Goal: Transaction & Acquisition: Purchase product/service

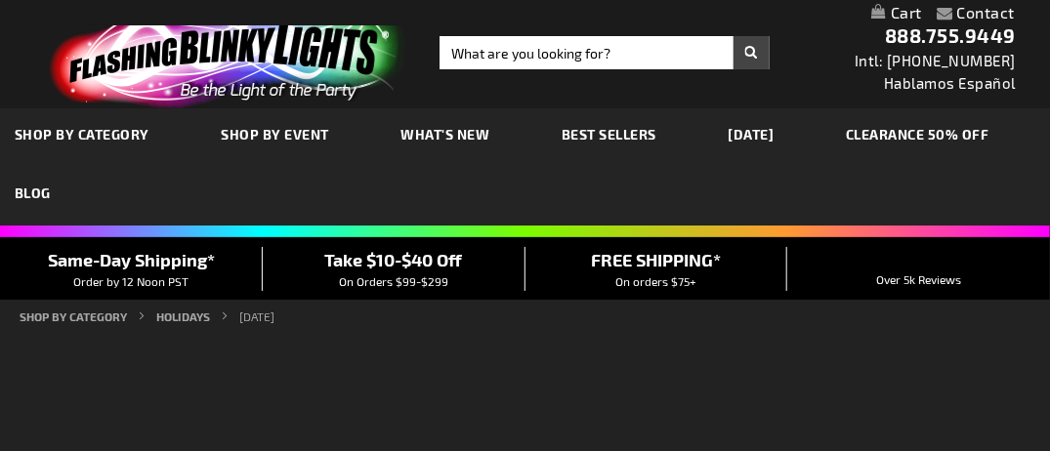
click at [831, 167] on link "CLEARANCE 50% OFF" at bounding box center [917, 134] width 173 height 65
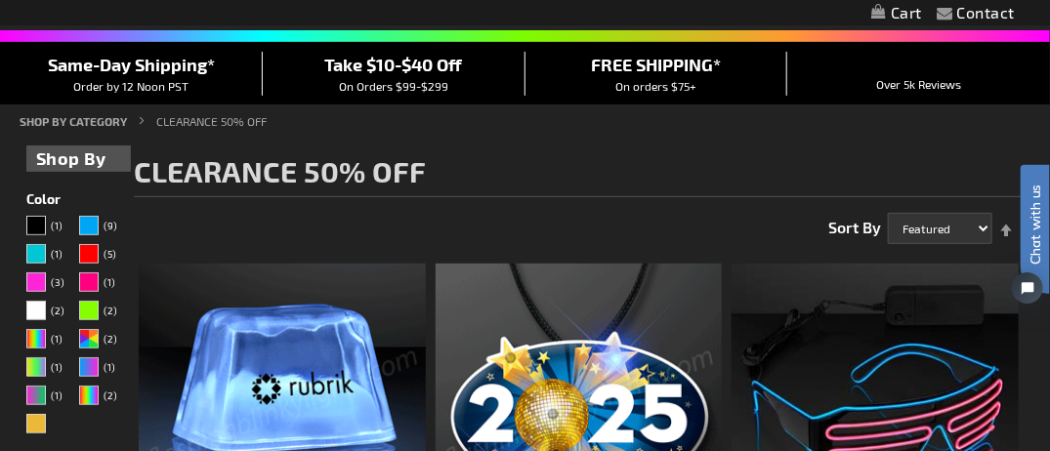
click at [325, 400] on img at bounding box center [282, 407] width 287 height 287
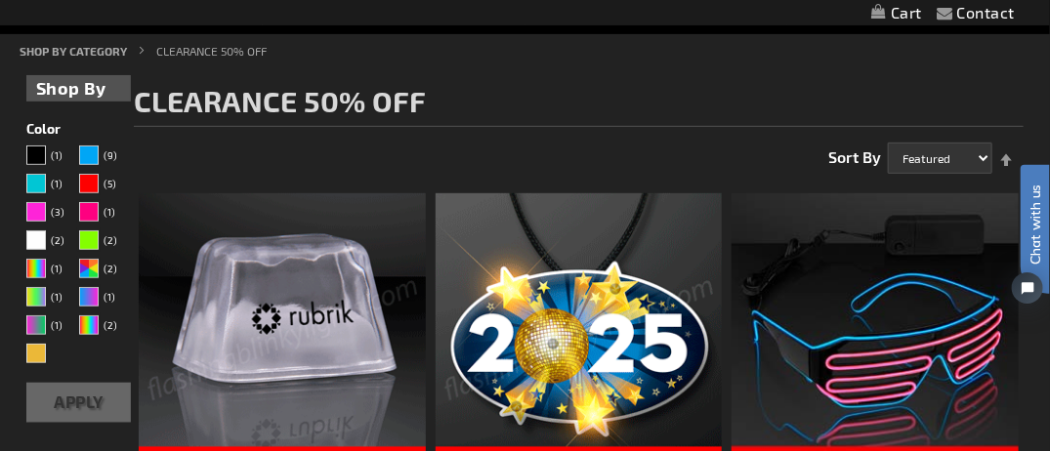
scroll to position [293, 0]
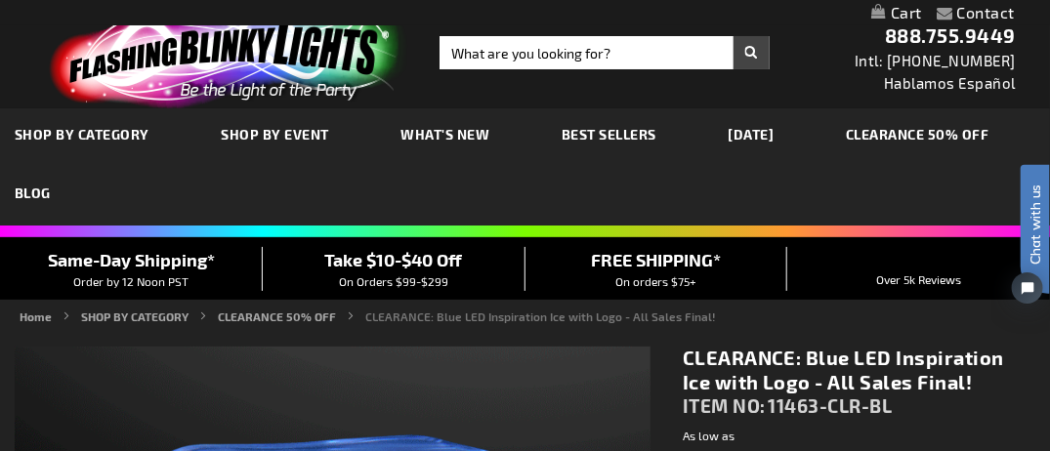
click at [789, 127] on link "[DATE]" at bounding box center [751, 134] width 75 height 65
click at [789, 129] on link "[DATE]" at bounding box center [751, 134] width 75 height 65
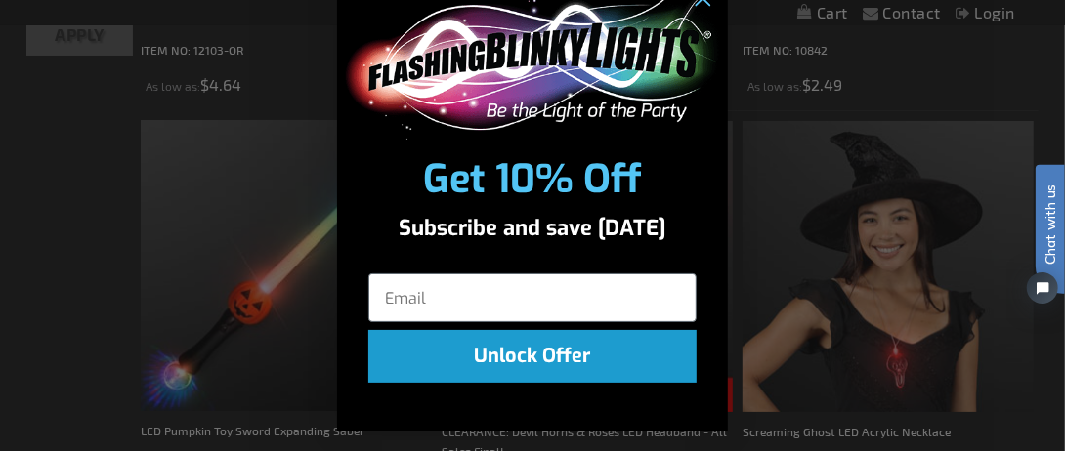
scroll to position [822, 0]
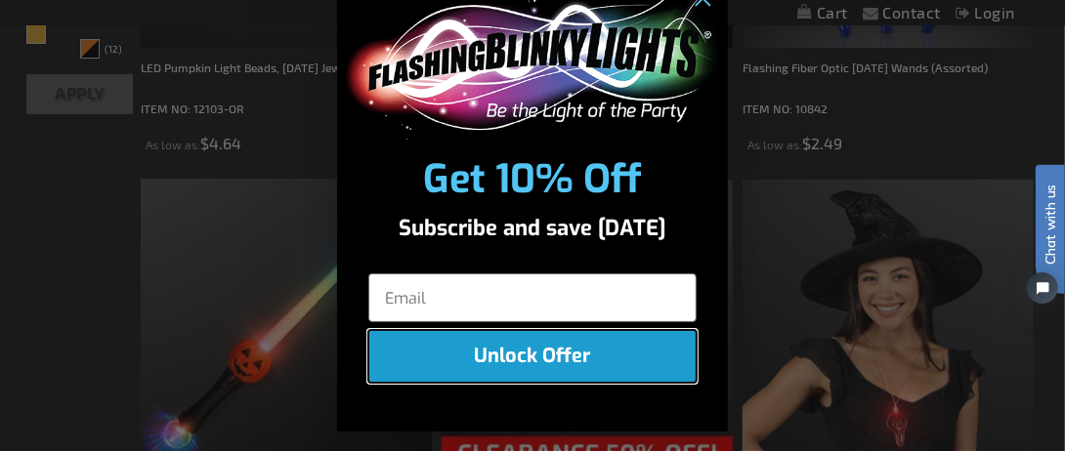
click at [552, 350] on button "Unlock Offer" at bounding box center [532, 356] width 328 height 53
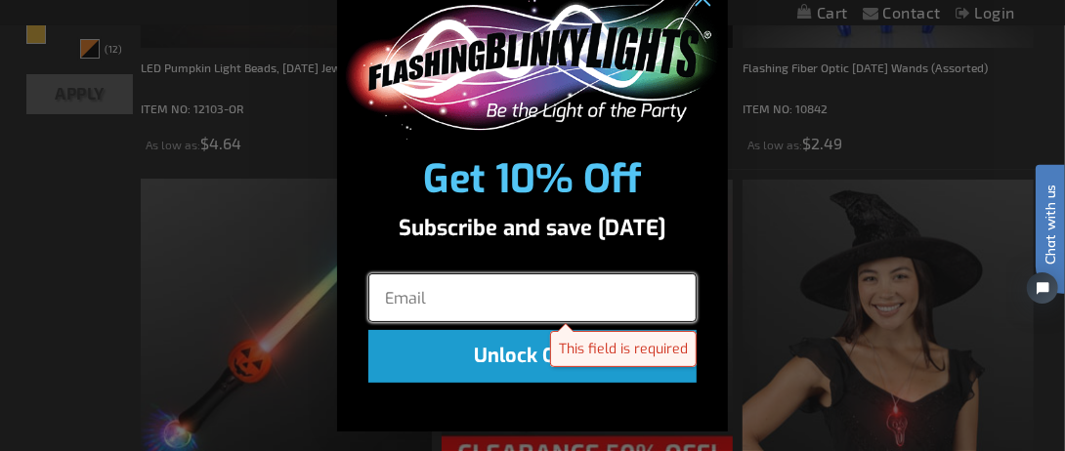
click at [418, 301] on input "Email" at bounding box center [532, 298] width 328 height 49
type input "HARRISDF@BELLSOUTH.COM"
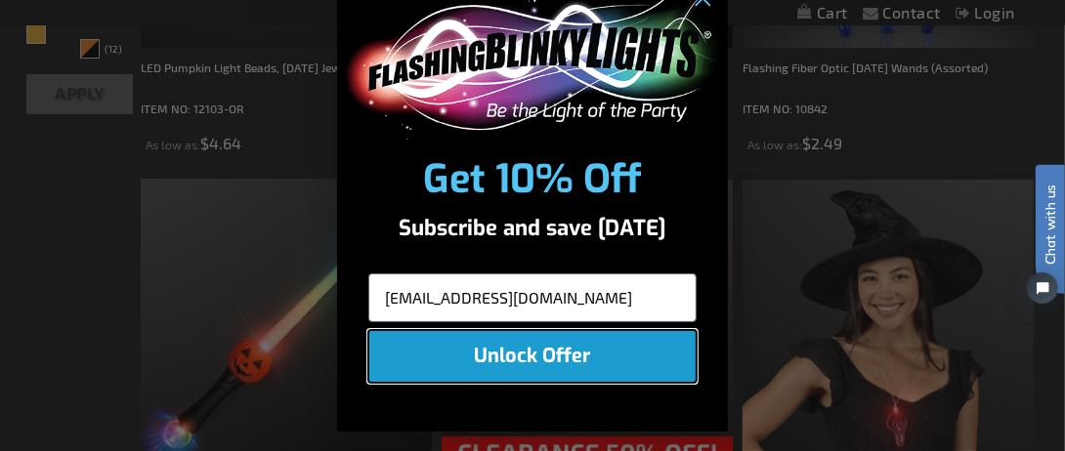
click at [484, 352] on button "Unlock Offer" at bounding box center [532, 356] width 328 height 53
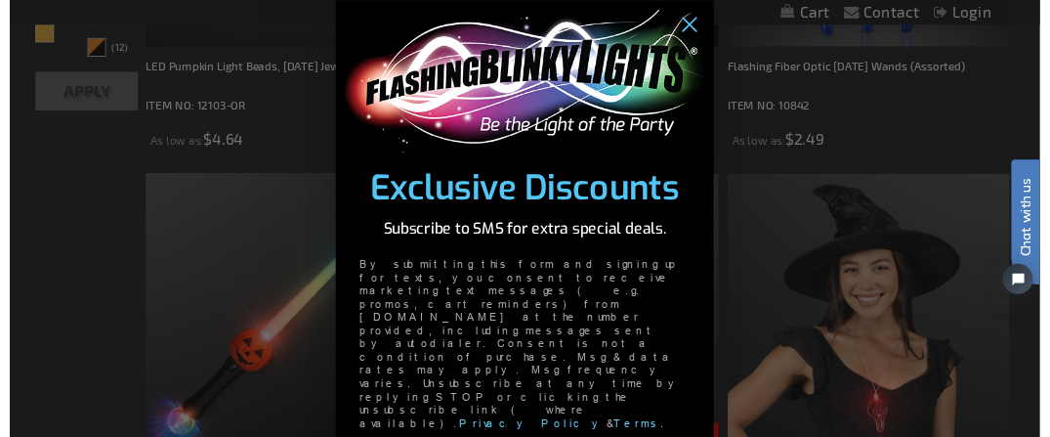
scroll to position [0, 0]
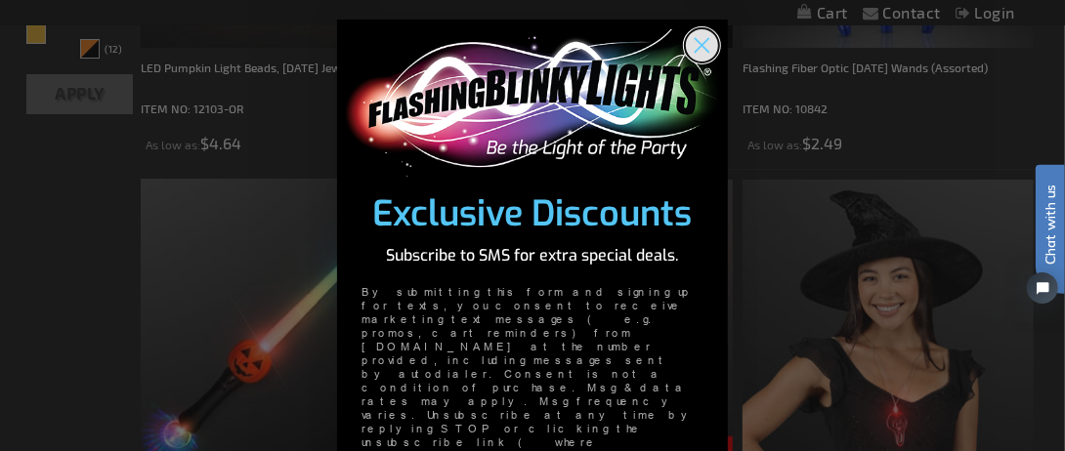
click at [694, 41] on circle "Close dialog" at bounding box center [702, 45] width 32 height 32
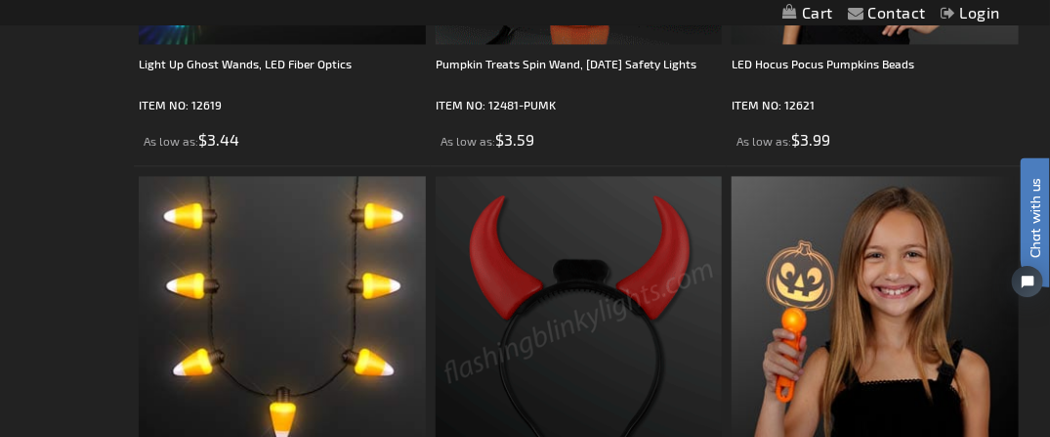
scroll to position [3851, 0]
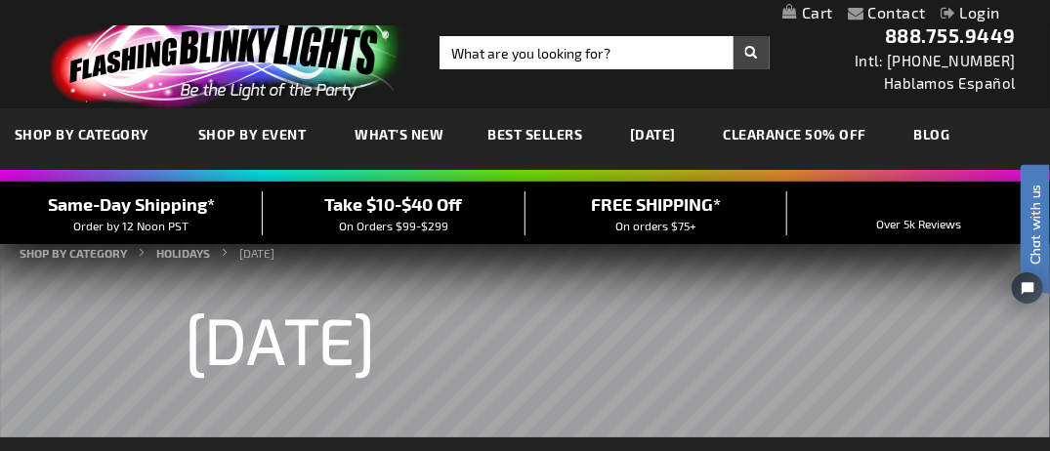
click at [530, 133] on span "Best Sellers" at bounding box center [535, 134] width 95 height 17
click at [531, 134] on span "Best Sellers" at bounding box center [535, 134] width 95 height 17
